Goal: Find specific page/section: Find specific page/section

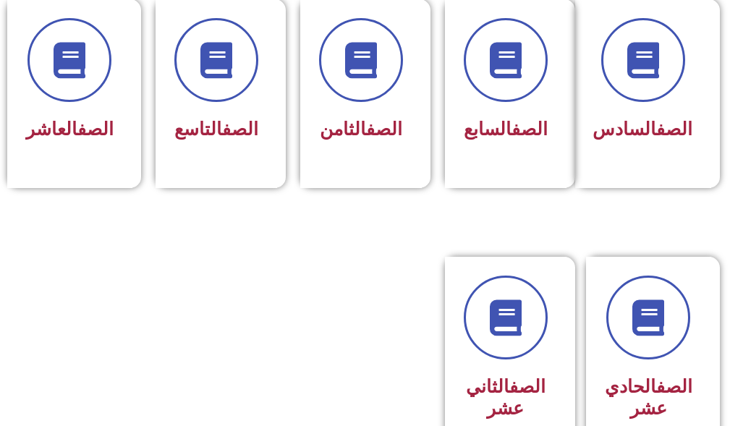
scroll to position [868, 0]
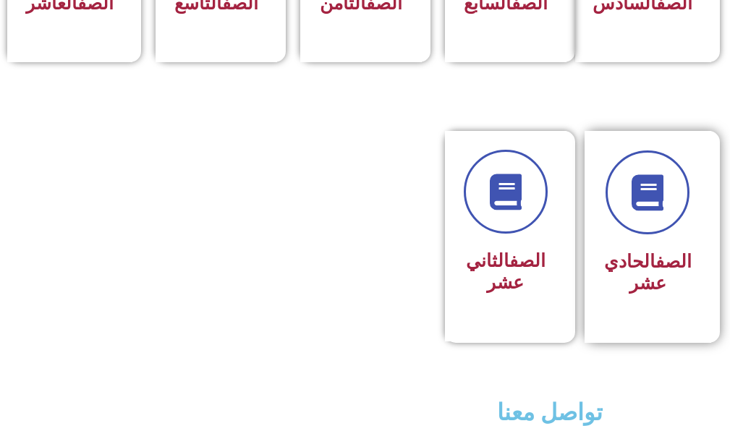
click at [667, 272] on link "الصف" at bounding box center [673, 261] width 36 height 21
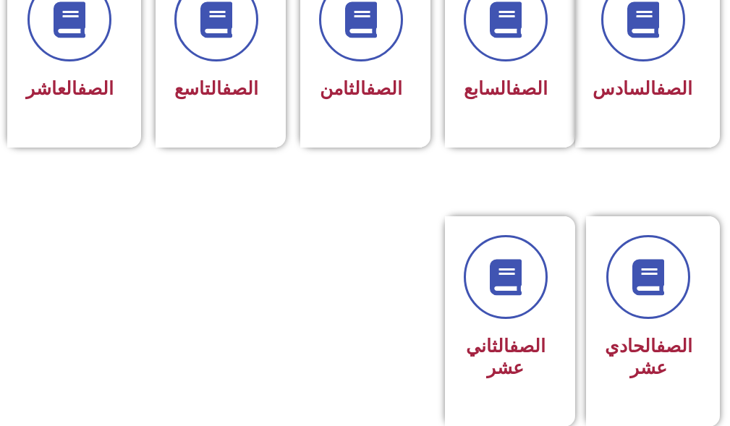
scroll to position [940, 0]
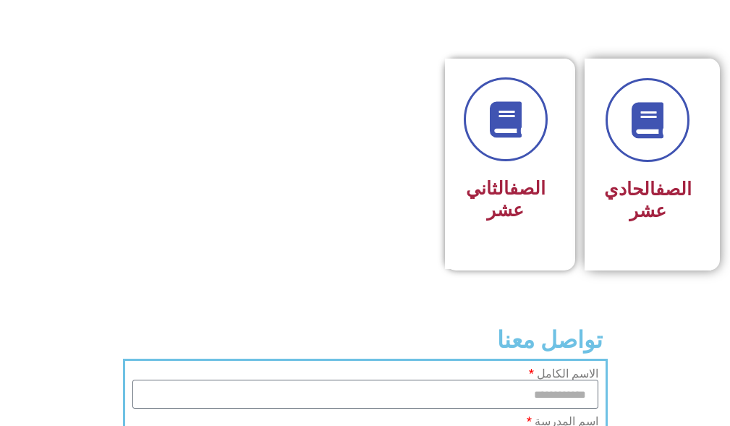
click at [631, 162] on div at bounding box center [648, 120] width 88 height 84
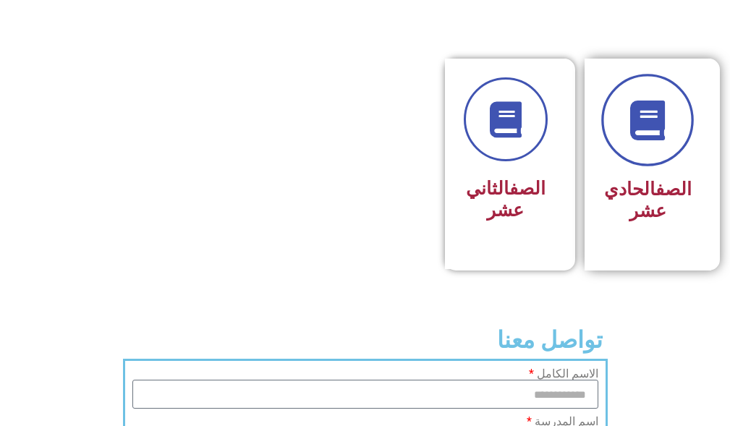
click at [639, 140] on icon at bounding box center [648, 121] width 40 height 40
